Goal: Communication & Community: Participate in discussion

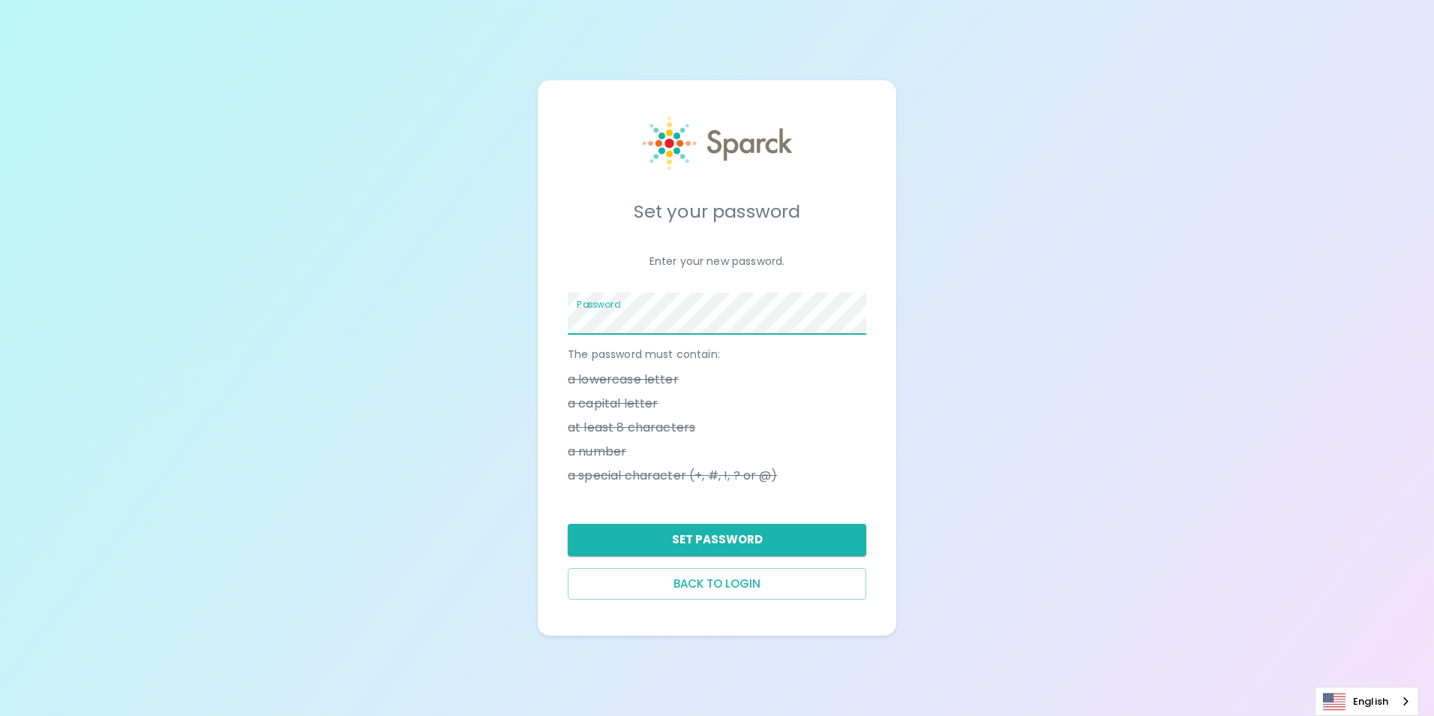
click at [562, 317] on div "Password" at bounding box center [711, 308] width 311 height 54
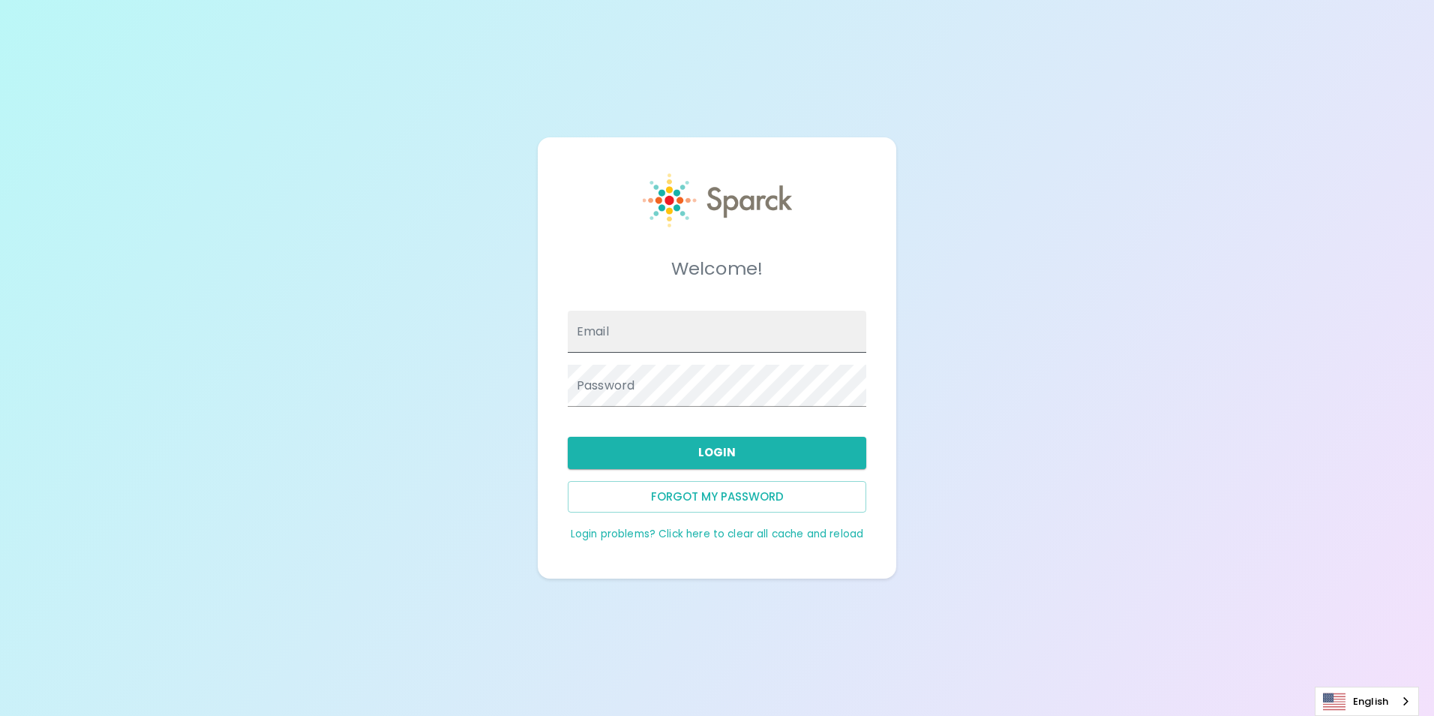
type input "[EMAIL_ADDRESS][DOMAIN_NAME]"
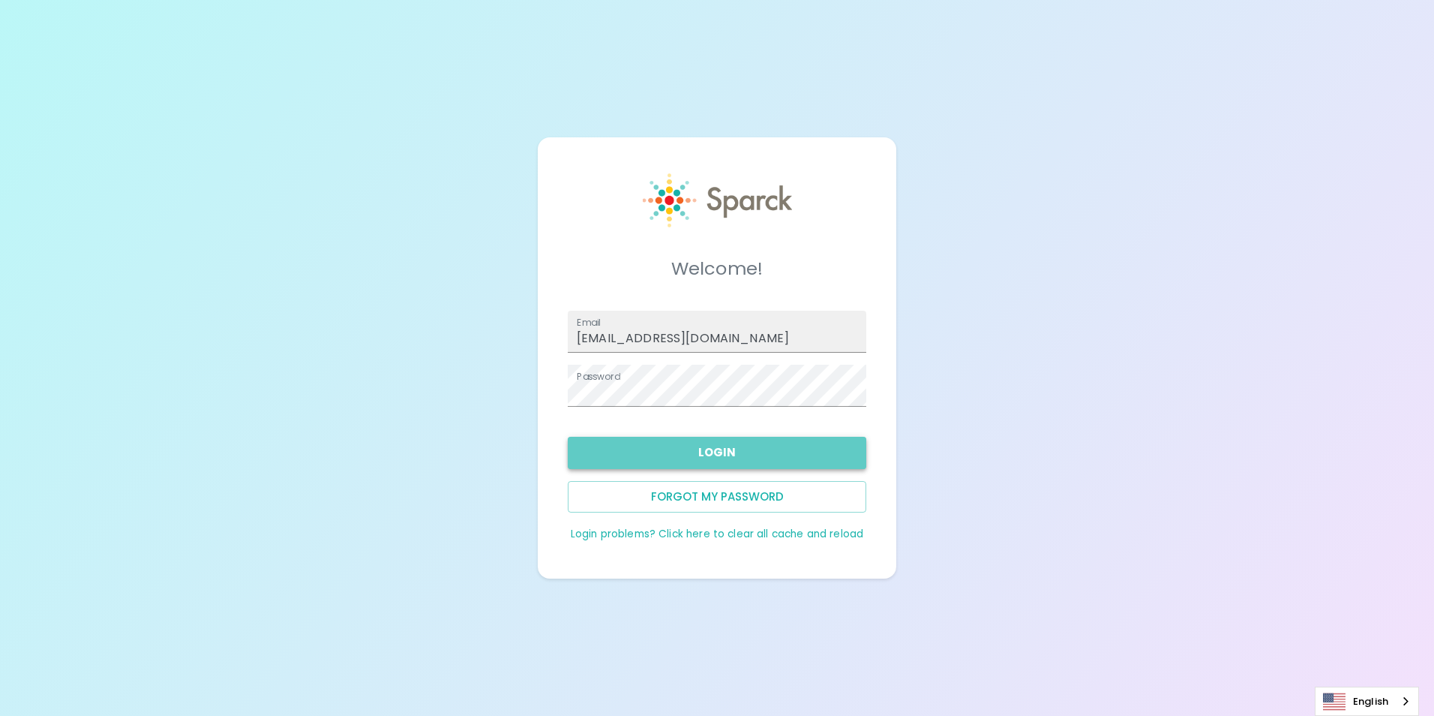
click at [700, 467] on button "Login" at bounding box center [717, 453] width 299 height 32
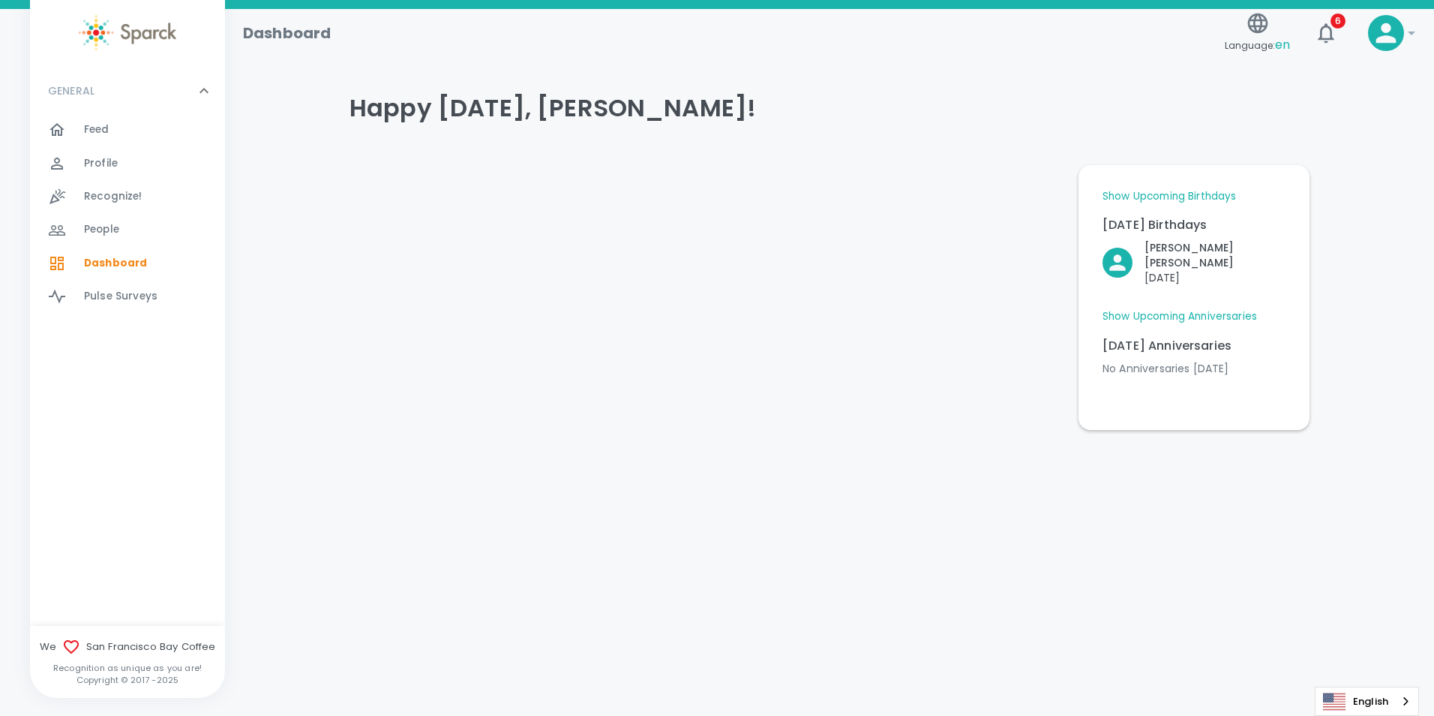
click at [97, 129] on span "Feed" at bounding box center [97, 129] width 26 height 15
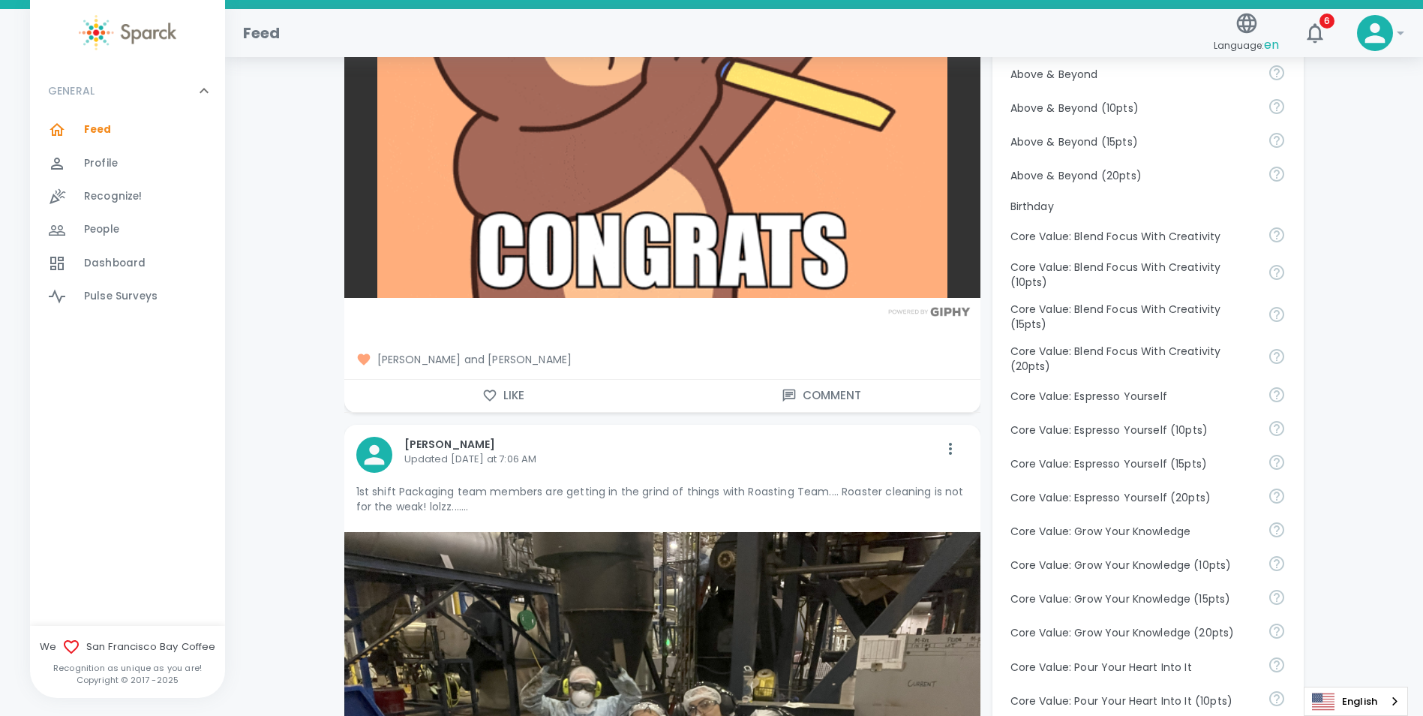
scroll to position [750, 0]
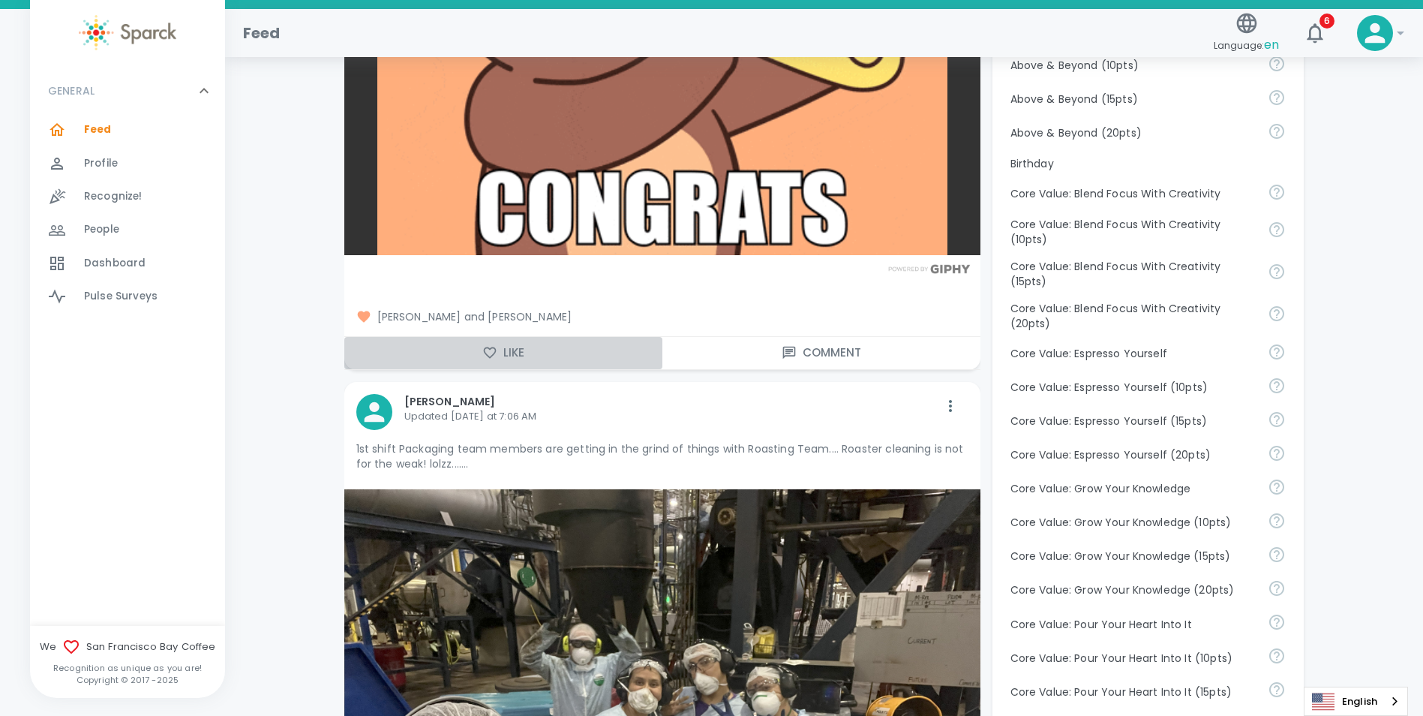
click at [477, 355] on button "Like" at bounding box center [503, 353] width 318 height 32
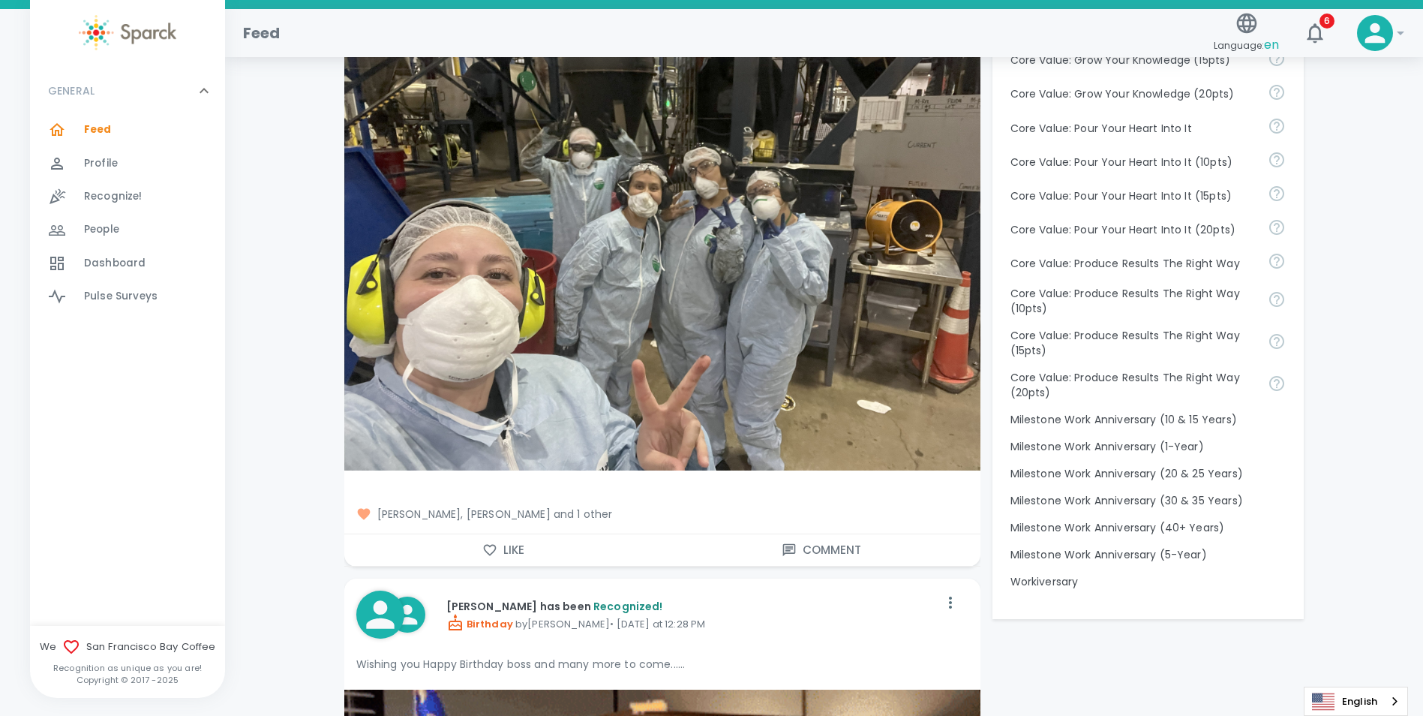
scroll to position [1425, 0]
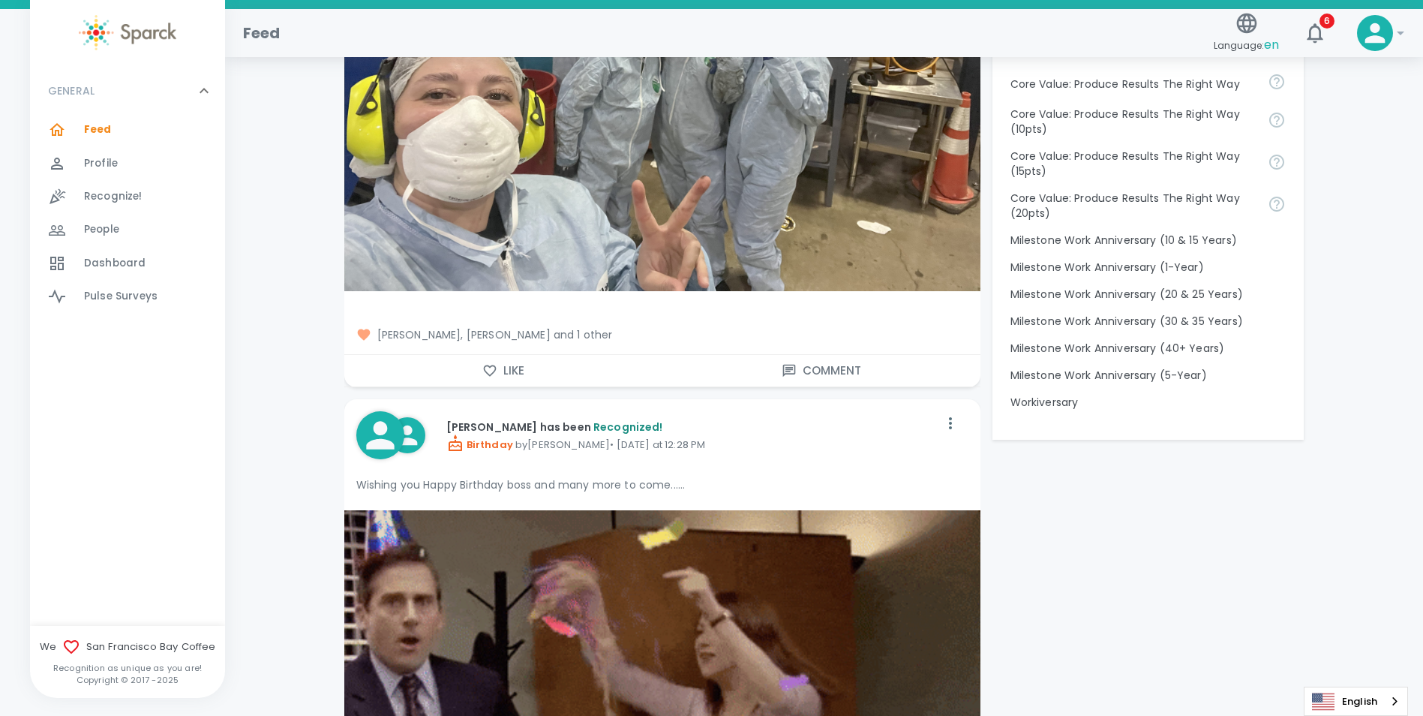
click at [610, 327] on span "[PERSON_NAME], [PERSON_NAME] and 1 other" at bounding box center [662, 334] width 612 height 15
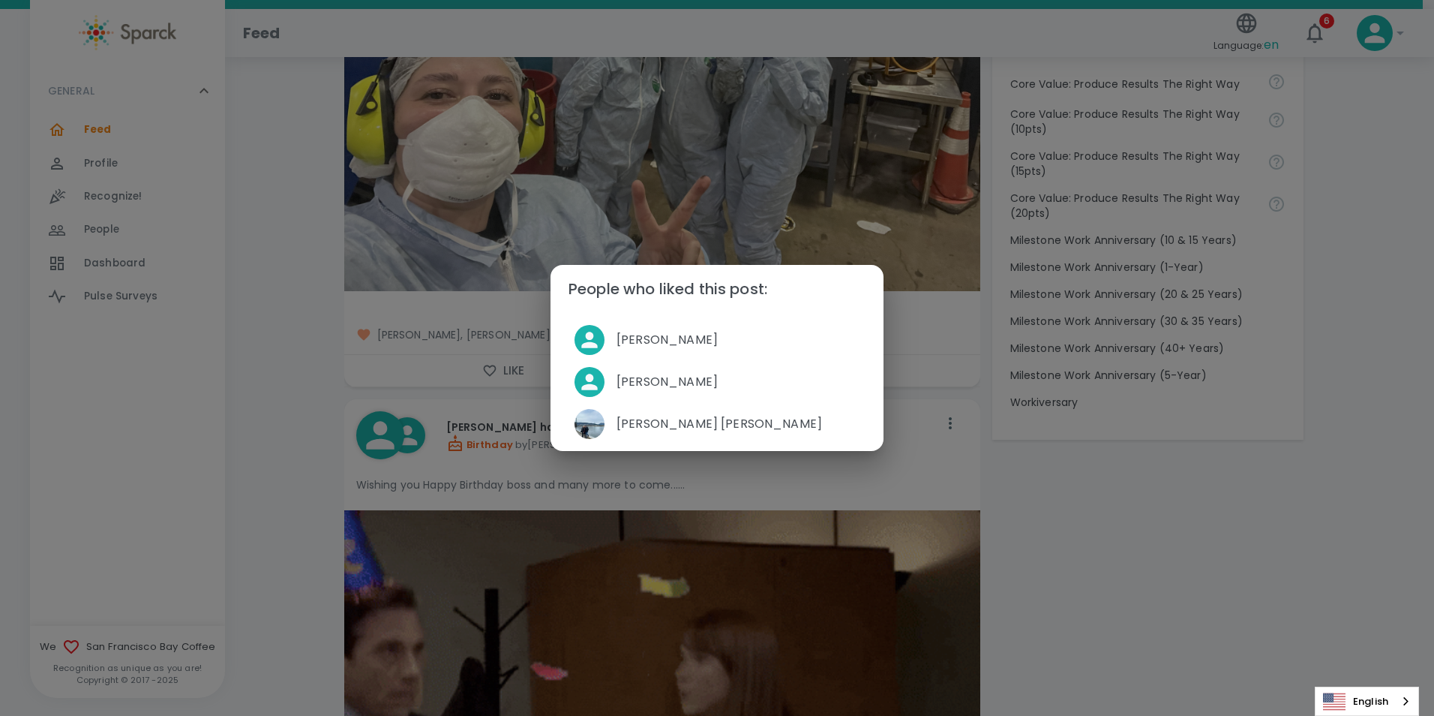
click at [309, 290] on div "People who liked this post: [PERSON_NAME] [PERSON_NAME] [PERSON_NAME] [PERSON_N…" at bounding box center [717, 358] width 1434 height 716
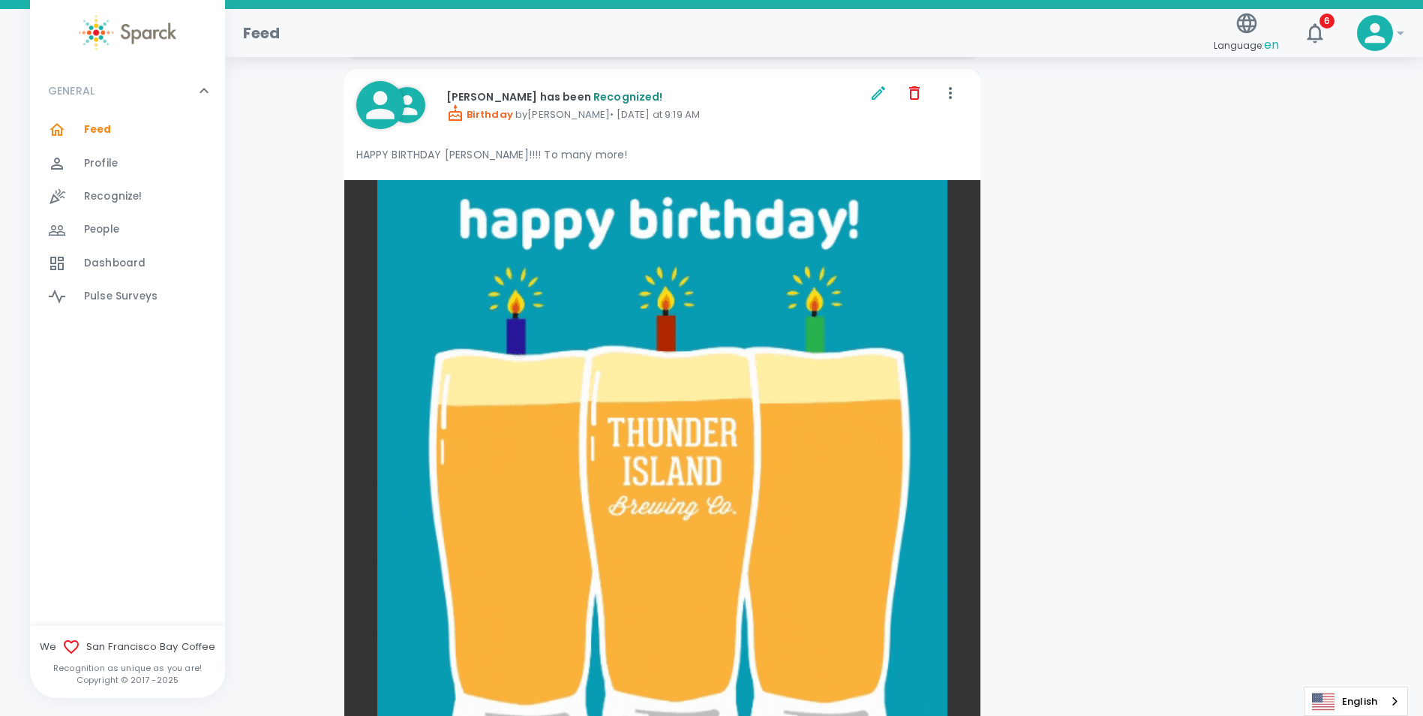
scroll to position [12600, 0]
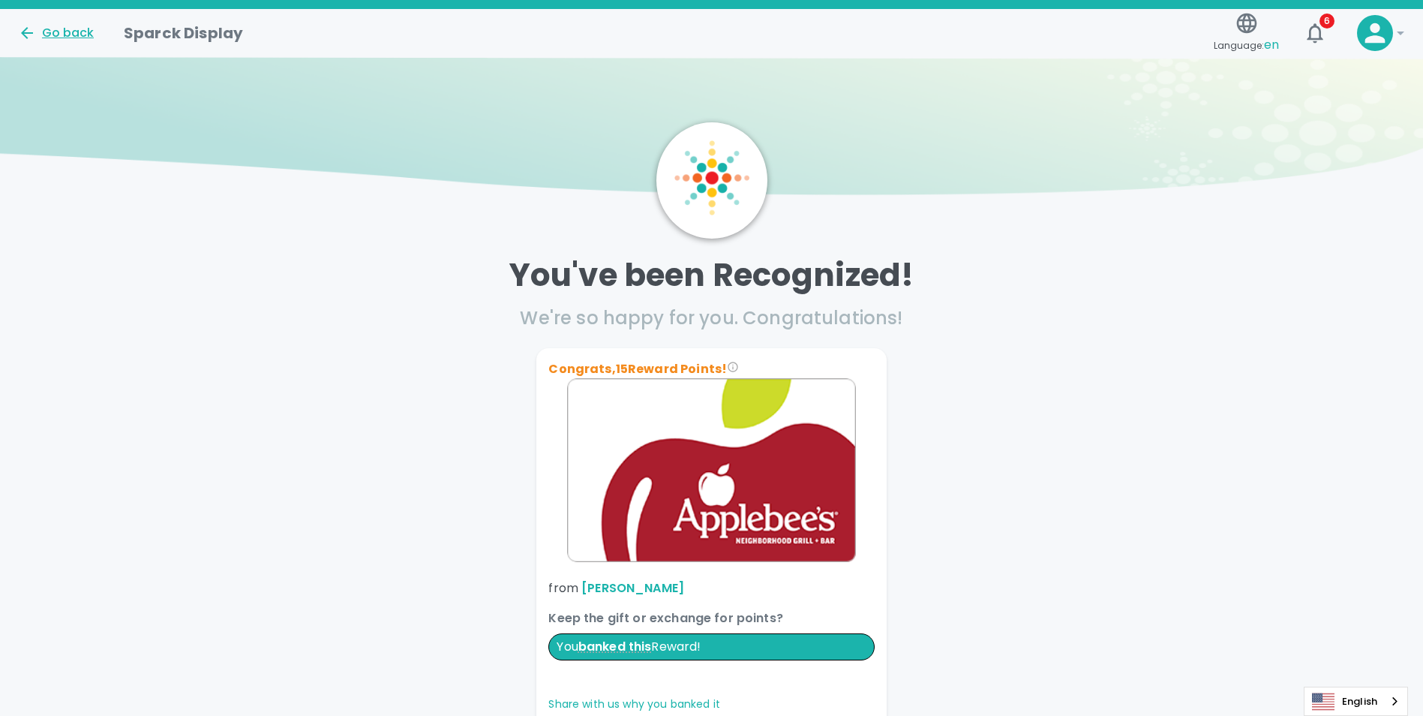
click at [84, 31] on div "Go back" at bounding box center [56, 33] width 76 height 18
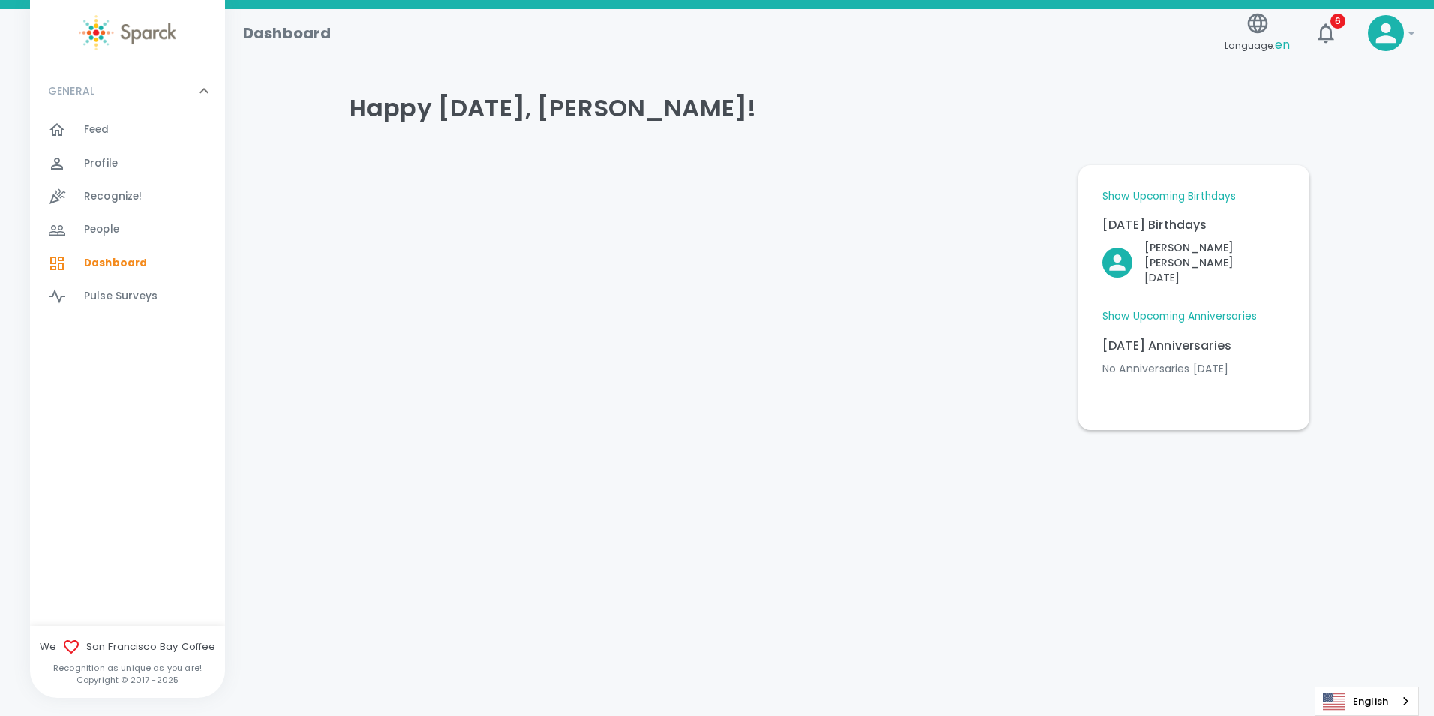
click at [101, 125] on span "Feed" at bounding box center [97, 129] width 26 height 15
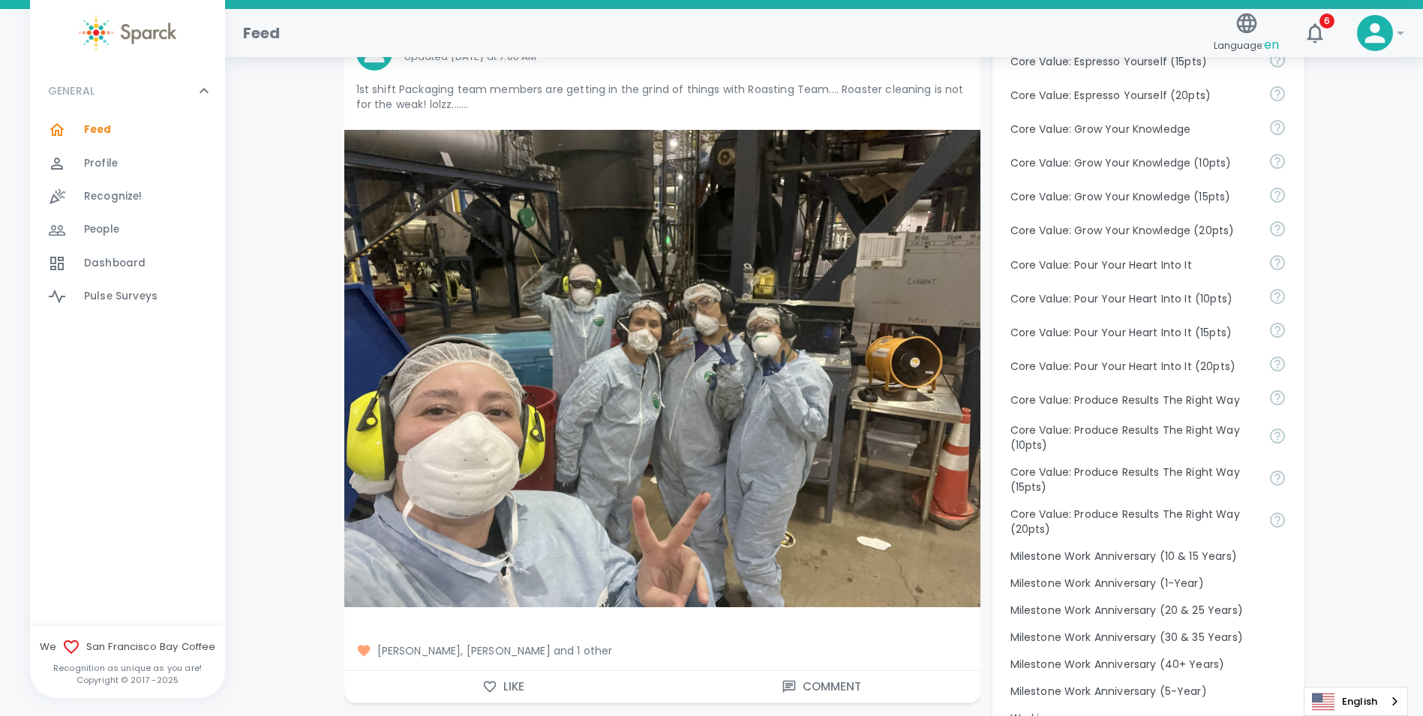
scroll to position [1063, 0]
